Goal: Task Accomplishment & Management: Manage account settings

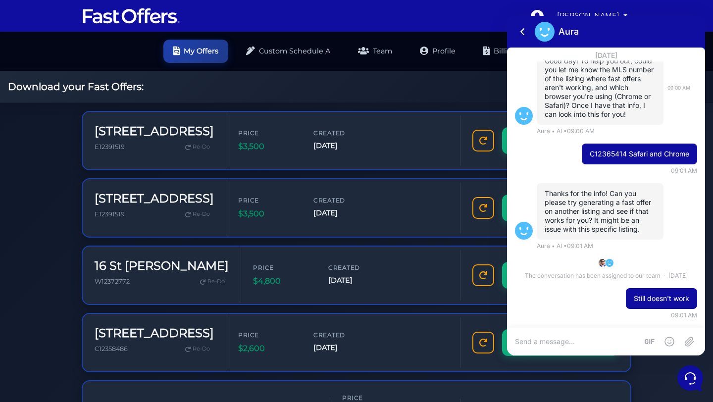
scroll to position [432, 0]
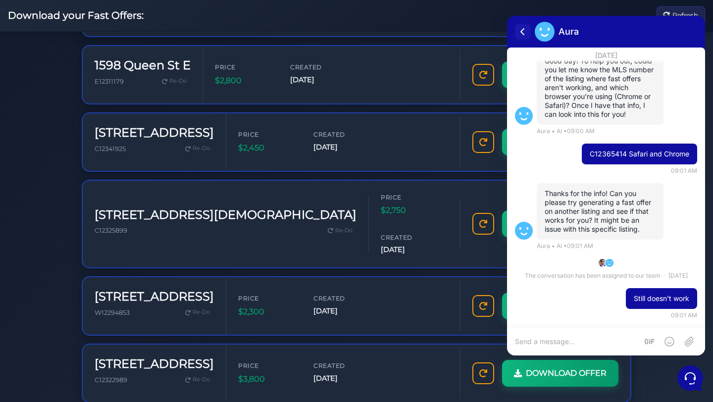
click at [524, 31] on icon at bounding box center [523, 32] width 12 height 12
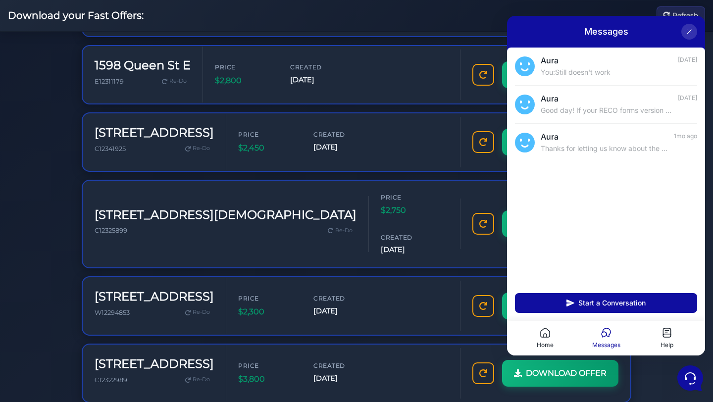
scroll to position [0, 0]
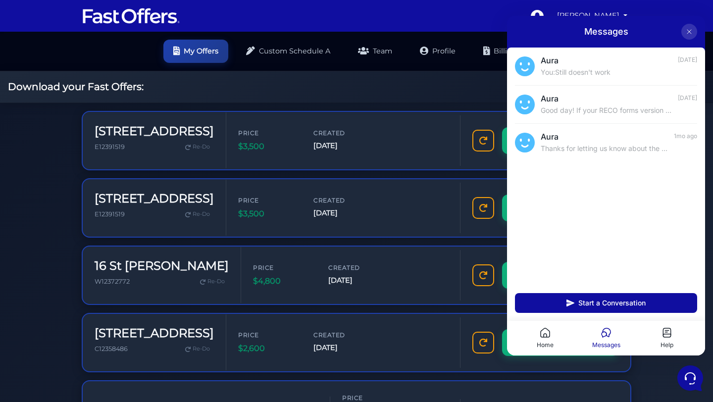
click at [692, 32] on icon at bounding box center [689, 32] width 8 height 8
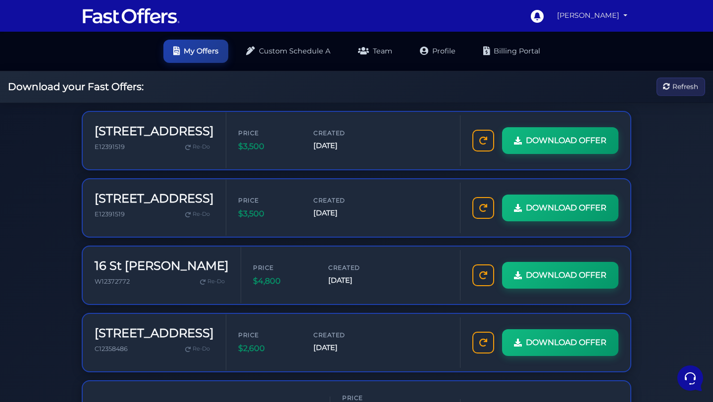
click at [620, 18] on link "Maya Kaye" at bounding box center [592, 15] width 78 height 19
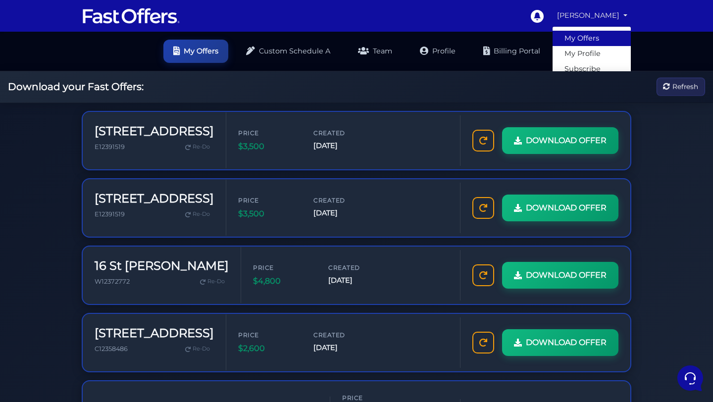
click at [598, 38] on link "My Offers" at bounding box center [592, 38] width 78 height 15
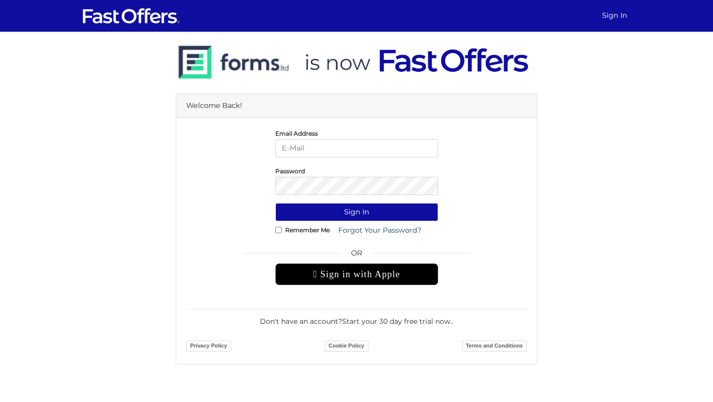
type input "[PERSON_NAME][EMAIL_ADDRESS][DOMAIN_NAME]"
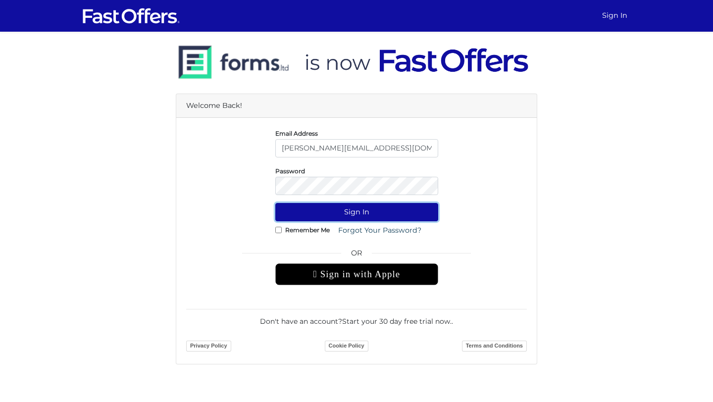
click at [358, 208] on button "Sign In" at bounding box center [356, 212] width 163 height 18
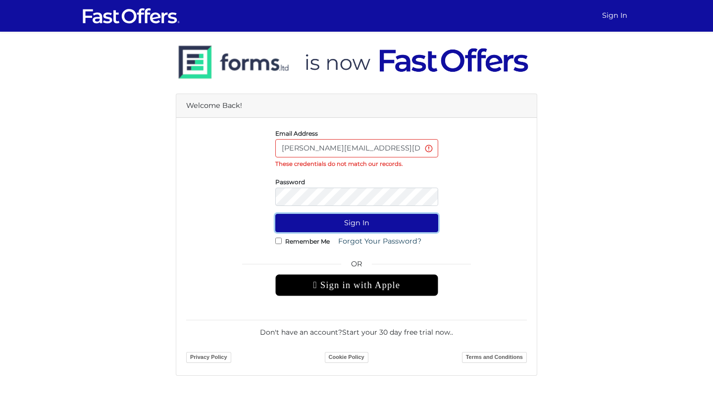
click at [356, 230] on button "Sign In" at bounding box center [356, 223] width 163 height 18
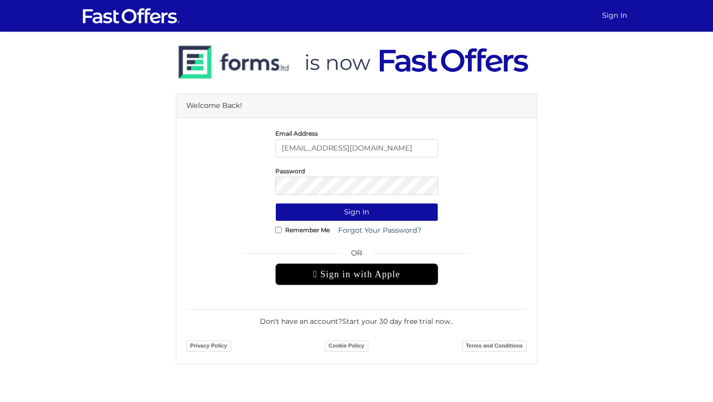
type input "mayakaye@gmail.com"
click at [275, 203] on button "Sign In" at bounding box center [356, 212] width 163 height 18
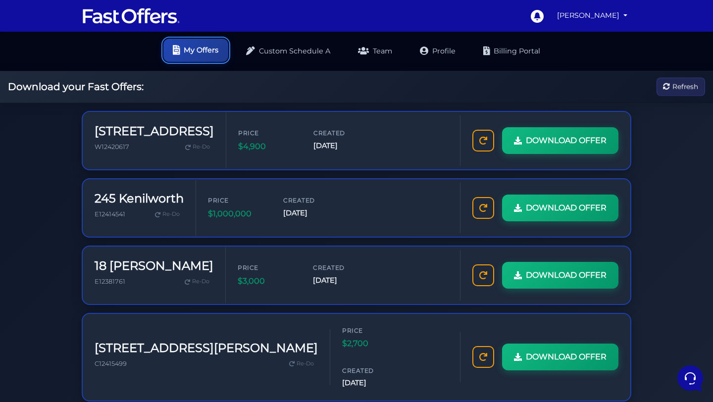
click at [208, 50] on link "My Offers" at bounding box center [195, 50] width 65 height 23
click at [623, 14] on link "[PERSON_NAME]" at bounding box center [592, 15] width 78 height 19
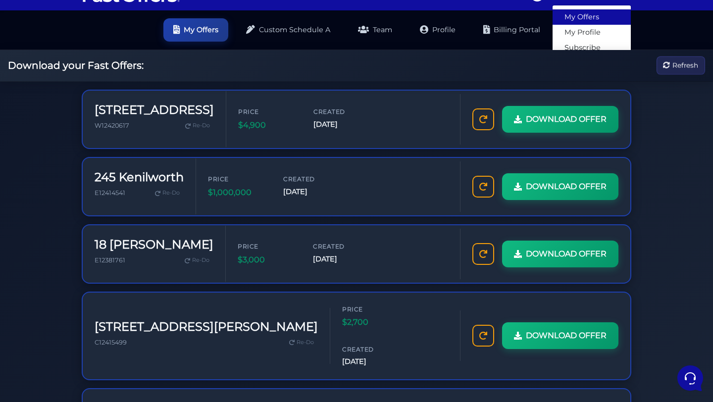
scroll to position [22, 0]
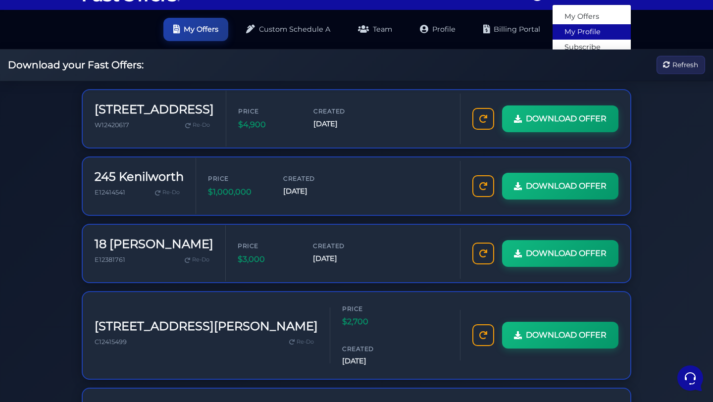
click at [606, 35] on link "My Profile" at bounding box center [592, 31] width 78 height 15
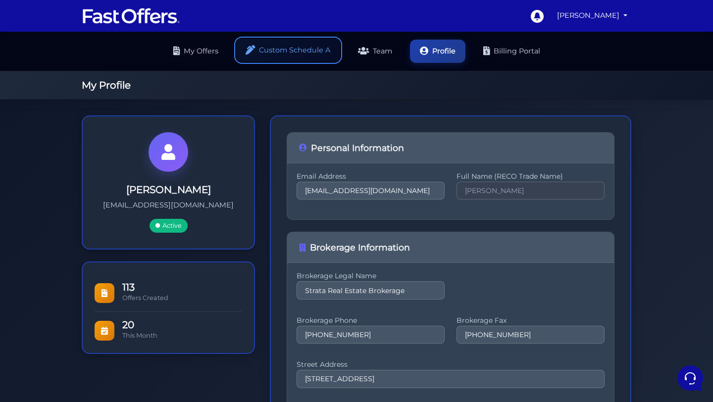
click at [275, 47] on link "Custom Schedule A" at bounding box center [288, 50] width 104 height 23
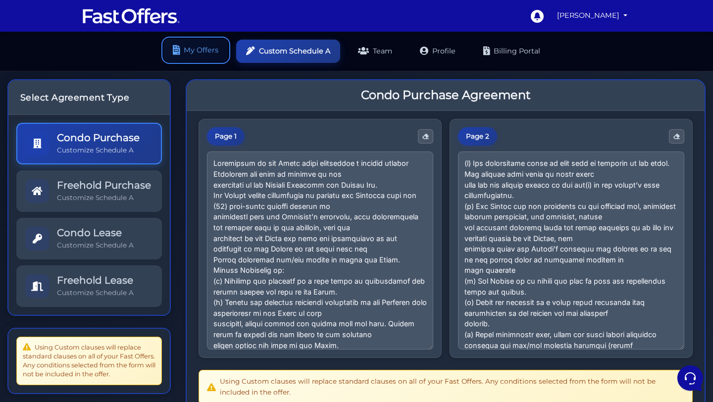
click at [195, 51] on link "My Offers" at bounding box center [195, 50] width 65 height 23
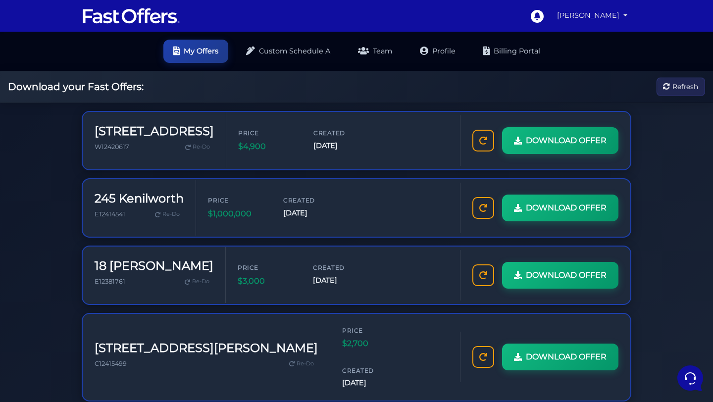
click at [608, 15] on link "[PERSON_NAME]" at bounding box center [592, 15] width 78 height 19
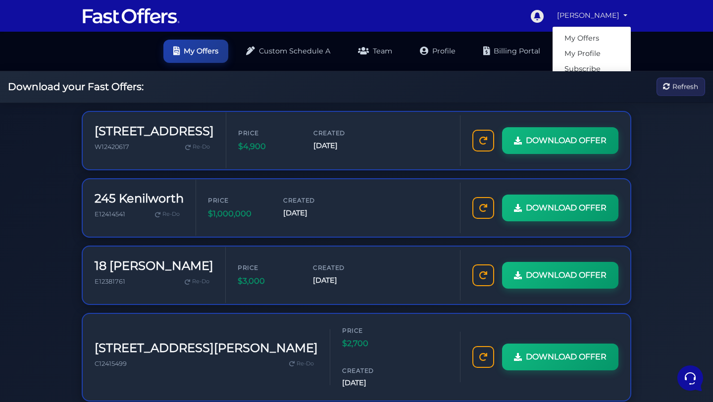
click at [544, 14] on icon at bounding box center [536, 15] width 15 height 15
